Goal: Information Seeking & Learning: Learn about a topic

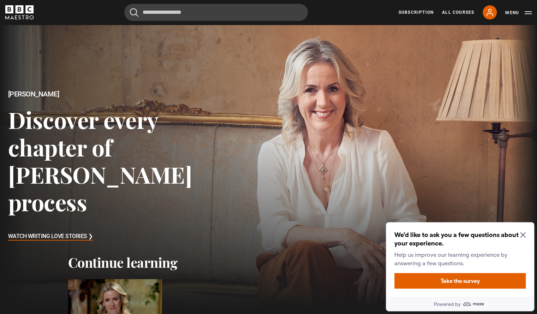
click at [524, 234] on icon "Close Maze Prompt" at bounding box center [522, 234] width 5 height 5
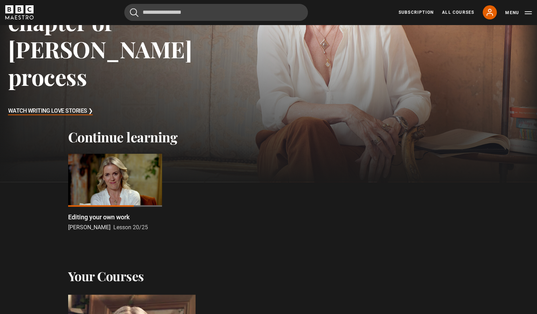
scroll to position [128, 0]
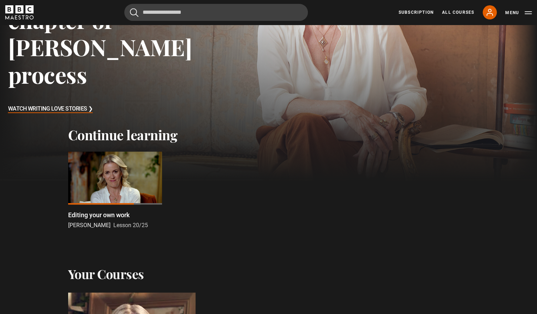
click at [105, 180] on div at bounding box center [115, 178] width 94 height 53
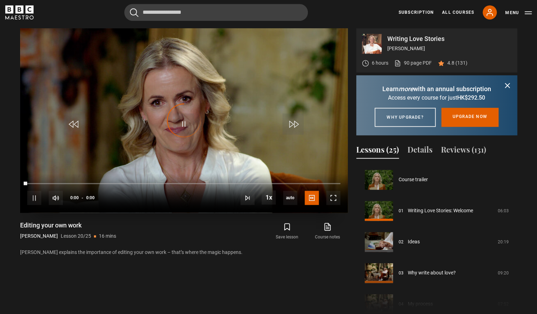
scroll to position [591, 0]
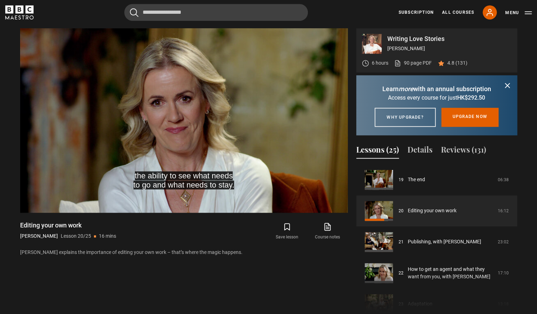
click at [231, 261] on div "the ability to see what needs to go and what needs to stay. Video Player is loa…" at bounding box center [184, 172] width 328 height 289
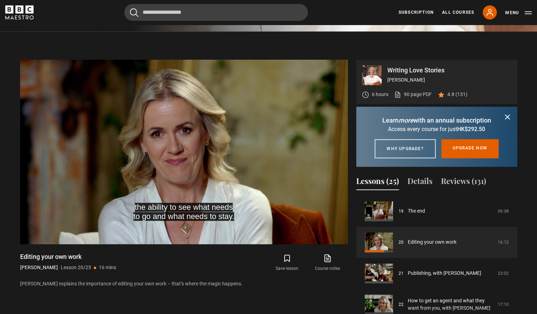
scroll to position [287, 0]
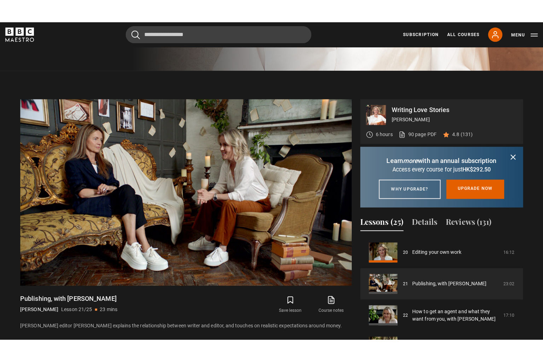
scroll to position [269, 0]
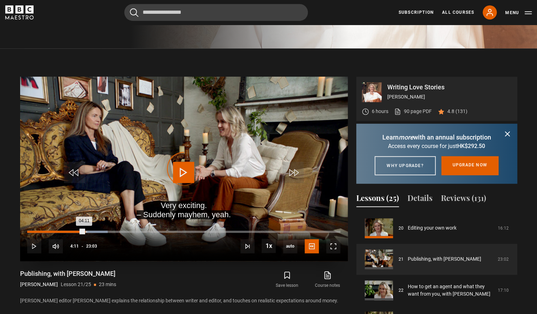
click at [84, 231] on div "04:11" at bounding box center [55, 232] width 57 height 2
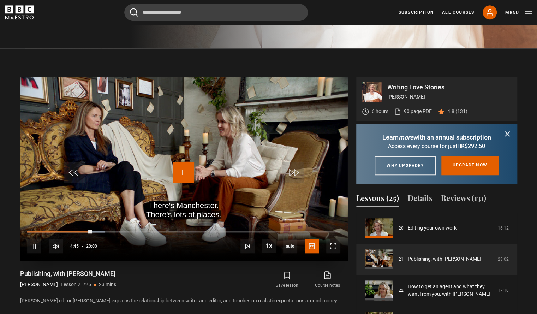
click at [177, 176] on span "Video Player" at bounding box center [183, 172] width 21 height 21
click at [184, 171] on span "Video Player" at bounding box center [183, 172] width 21 height 21
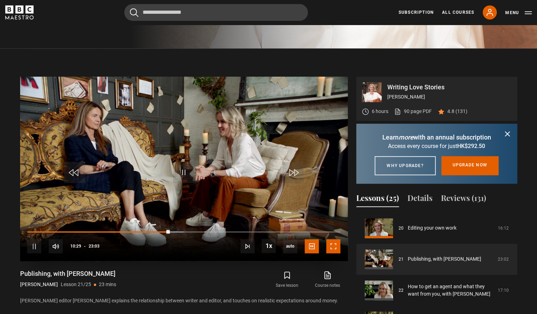
click at [335, 246] on span "Video Player" at bounding box center [333, 246] width 14 height 14
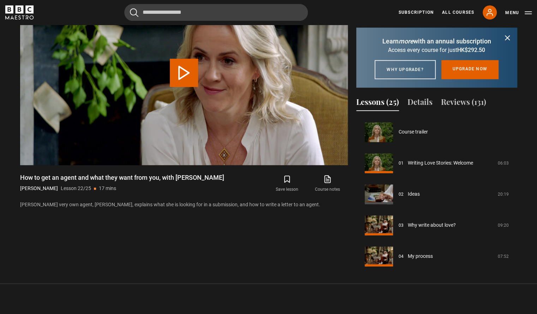
scroll to position [653, 0]
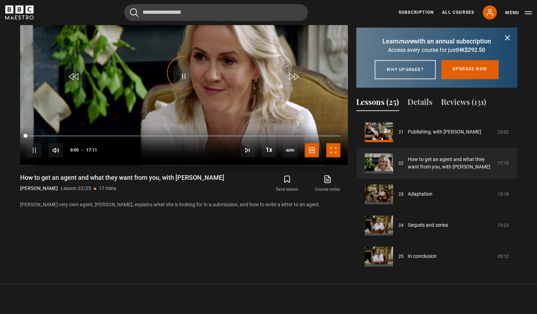
click at [340, 147] on span "Video Player" at bounding box center [333, 150] width 14 height 14
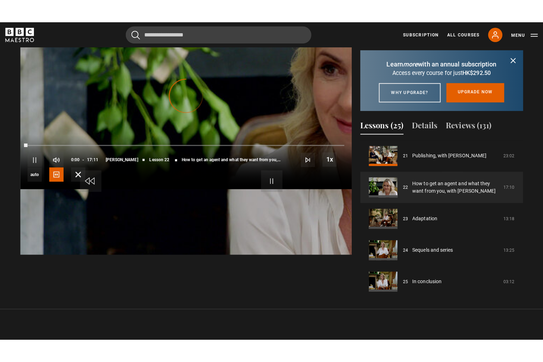
scroll to position [346, 0]
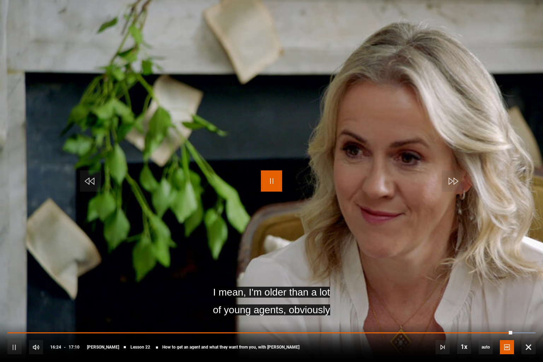
click at [265, 184] on span "Video Player" at bounding box center [271, 180] width 21 height 21
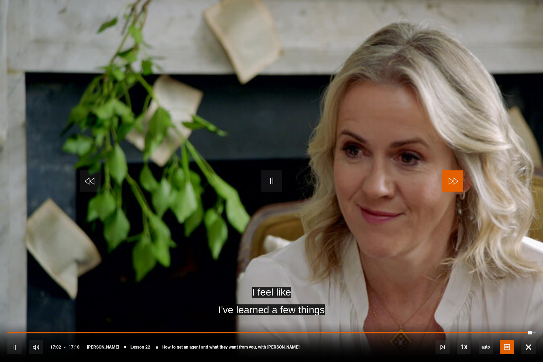
click at [453, 181] on span "Video Player" at bounding box center [452, 180] width 21 height 21
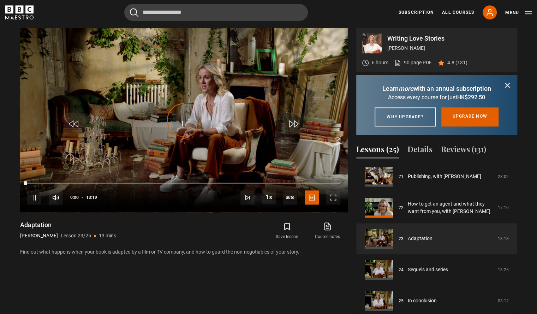
scroll to position [315, 0]
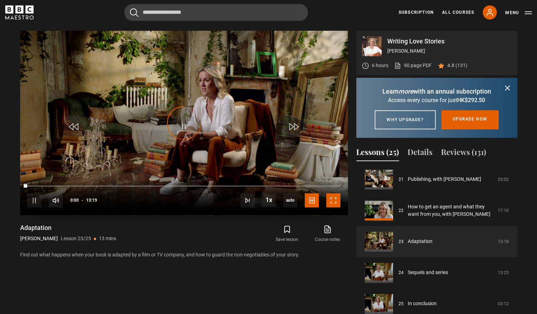
click at [338, 205] on span "Video Player" at bounding box center [333, 200] width 14 height 14
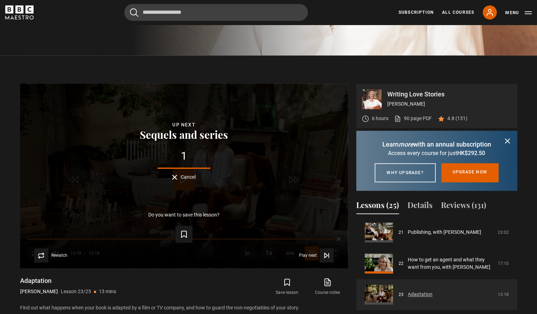
scroll to position [262, 0]
